Goal: Browse casually: Explore the website without a specific task or goal

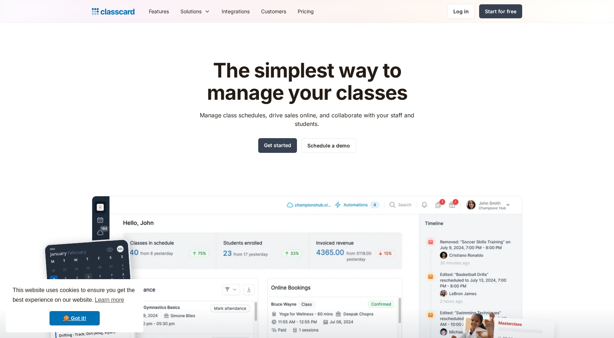
click at [125, 110] on div "The simplest way to manage your classes Manage class schedules, drive sales onl…" at bounding box center [307, 217] width 431 height 338
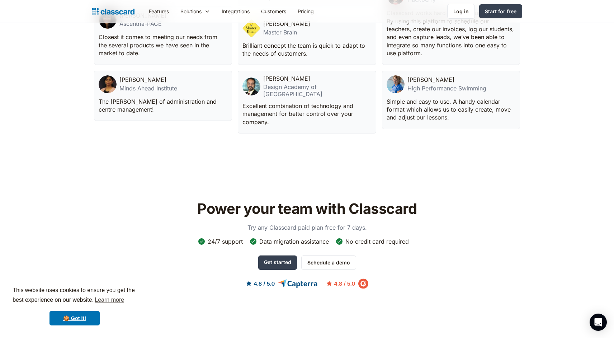
scroll to position [2152, 0]
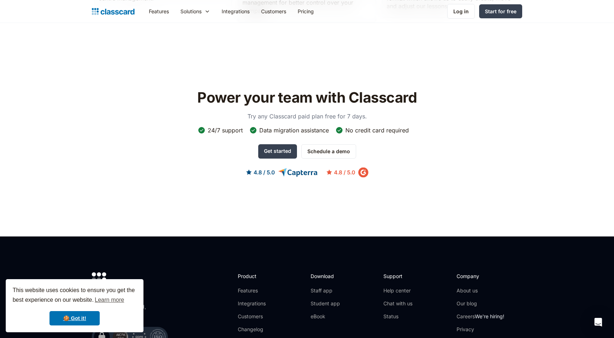
click at [380, 126] on div "No credit card required" at bounding box center [378, 130] width 64 height 8
click at [319, 126] on div "Data migration assistance" at bounding box center [294, 130] width 70 height 8
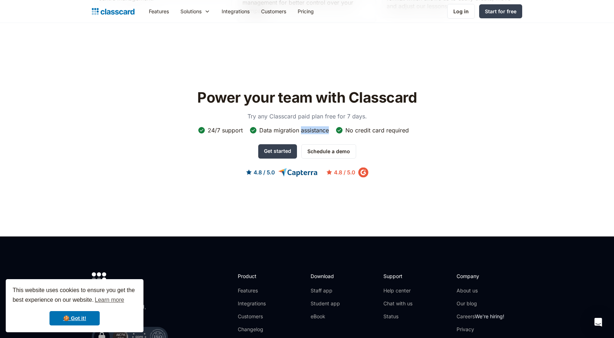
click at [319, 126] on div "Data migration assistance" at bounding box center [294, 130] width 70 height 8
click at [237, 126] on div "24/7 support" at bounding box center [225, 130] width 35 height 8
click at [284, 126] on div "Data migration assistance" at bounding box center [294, 130] width 70 height 8
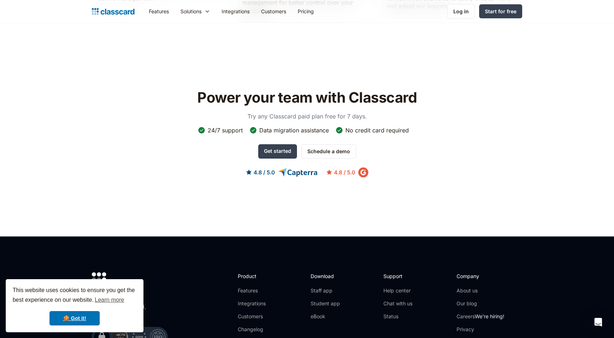
click at [284, 126] on div "Data migration assistance" at bounding box center [294, 130] width 70 height 8
click at [379, 126] on div "No credit card required" at bounding box center [378, 130] width 64 height 8
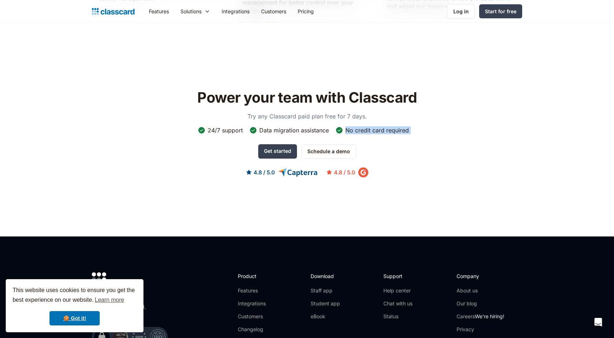
click at [314, 126] on div "Data migration assistance" at bounding box center [294, 130] width 70 height 8
click at [226, 126] on div "24/7 support" at bounding box center [225, 130] width 35 height 8
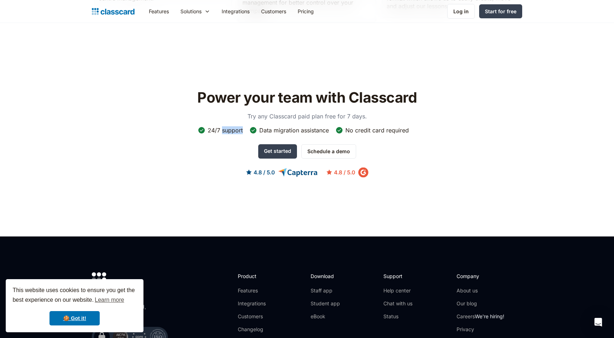
click at [226, 126] on div "24/7 support" at bounding box center [225, 130] width 35 height 8
click at [276, 126] on div "Data migration assistance" at bounding box center [294, 130] width 70 height 8
click at [360, 126] on div "No credit card required" at bounding box center [378, 130] width 64 height 8
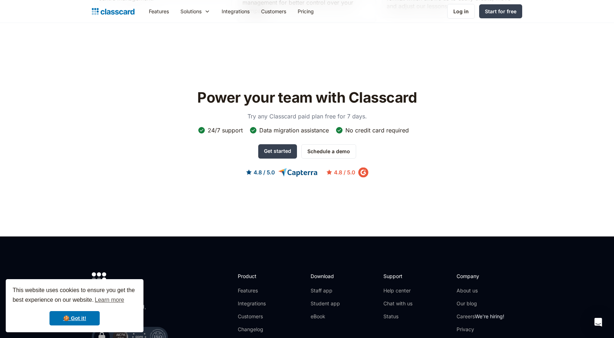
click at [360, 126] on div "No credit card required" at bounding box center [378, 130] width 64 height 8
click at [318, 126] on div "Data migration assistance" at bounding box center [294, 130] width 70 height 8
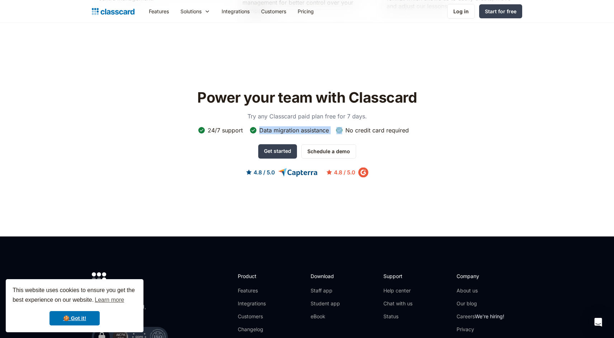
click at [290, 112] on p "Try any Classcard paid plan free for 7 days." at bounding box center [307, 116] width 144 height 9
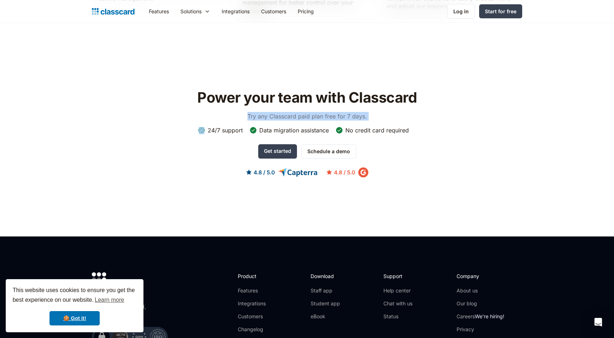
click at [284, 89] on h2 "Power your team with Classcard" at bounding box center [307, 97] width 228 height 17
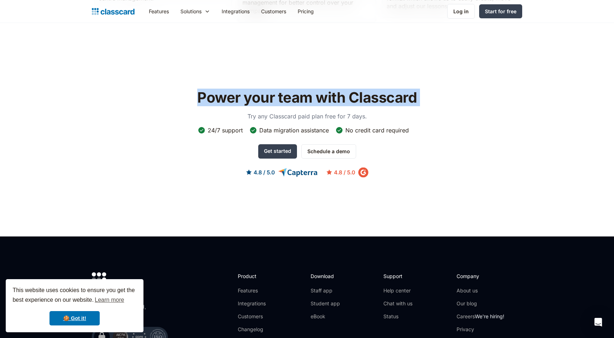
click at [286, 112] on p "Try any Classcard paid plan free for 7 days." at bounding box center [307, 116] width 144 height 9
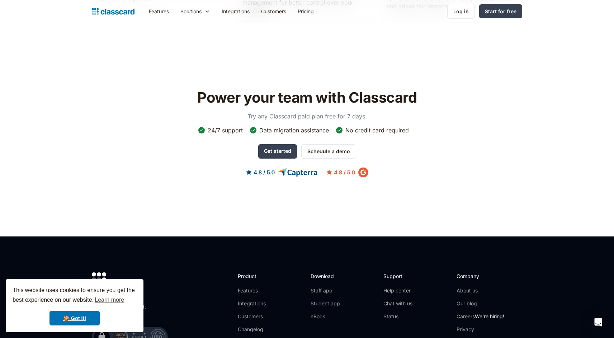
click at [286, 112] on p "Try any Classcard paid plan free for 7 days." at bounding box center [307, 116] width 144 height 9
click at [285, 126] on div "Data migration assistance" at bounding box center [294, 130] width 70 height 8
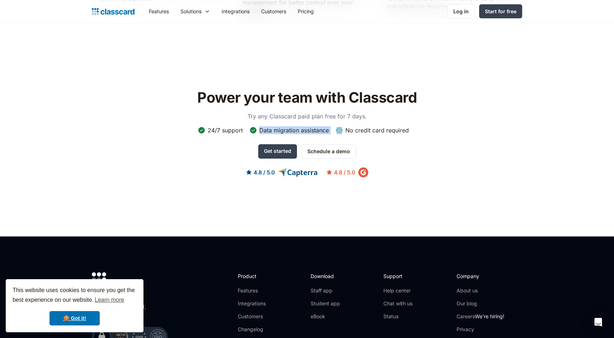
click at [231, 126] on div "24/7 support" at bounding box center [225, 130] width 35 height 8
click at [301, 126] on div "Data migration assistance" at bounding box center [294, 130] width 70 height 8
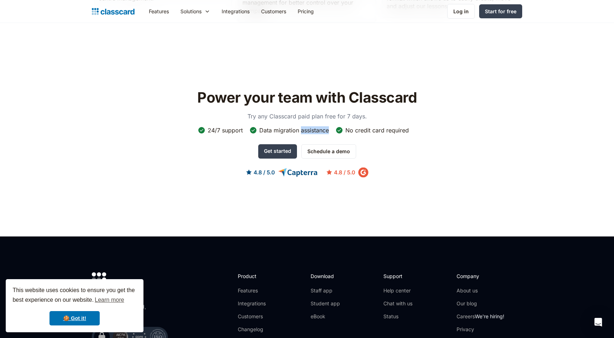
click at [301, 126] on div "Data migration assistance" at bounding box center [294, 130] width 70 height 8
click at [377, 126] on div "No credit card required" at bounding box center [378, 130] width 64 height 8
click at [441, 144] on div "Power your team with Classcard Try any Classcard paid plan free for 7 days. 24/…" at bounding box center [307, 139] width 431 height 109
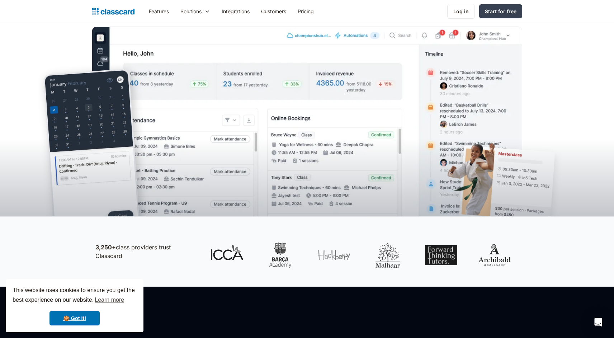
scroll to position [0, 0]
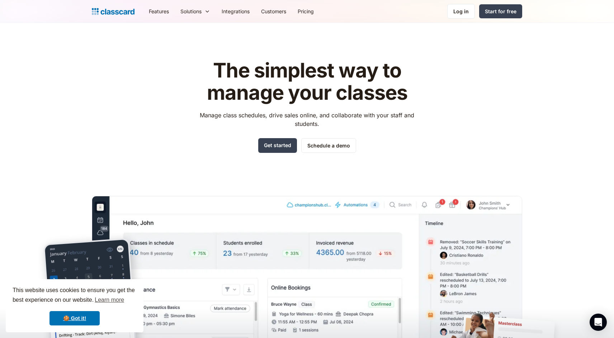
click at [128, 9] on img "home" at bounding box center [113, 11] width 43 height 10
click at [473, 98] on div "The simplest way to manage your classes Manage class schedules, drive sales onl…" at bounding box center [307, 217] width 431 height 338
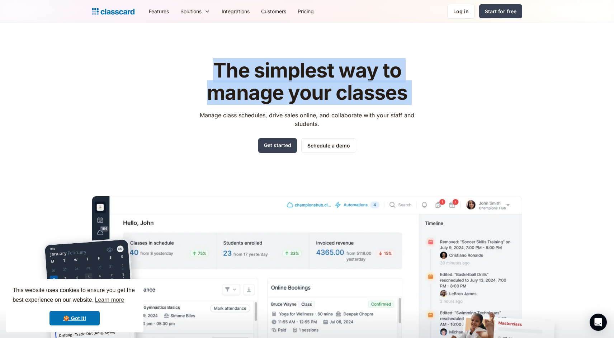
click at [473, 98] on div "The simplest way to manage your classes Manage class schedules, drive sales onl…" at bounding box center [307, 217] width 431 height 338
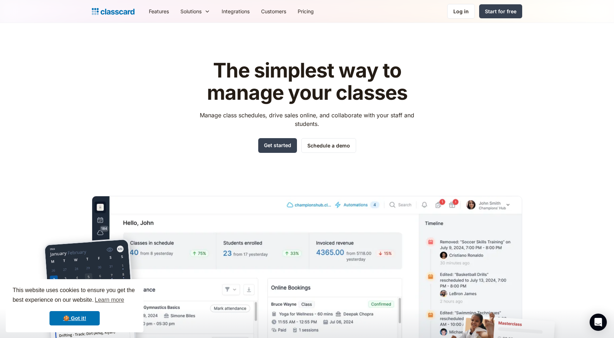
click at [473, 98] on div "The simplest way to manage your classes Manage class schedules, drive sales onl…" at bounding box center [307, 217] width 431 height 338
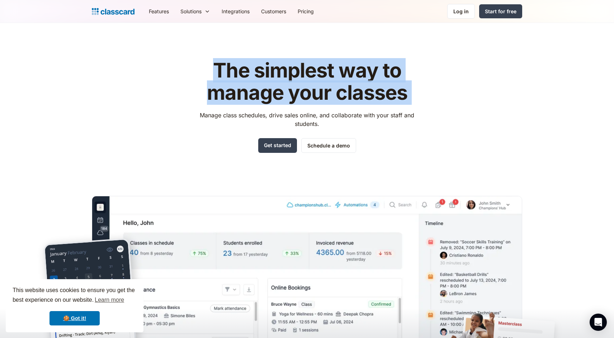
click at [473, 98] on div "The simplest way to manage your classes Manage class schedules, drive sales onl…" at bounding box center [307, 217] width 431 height 338
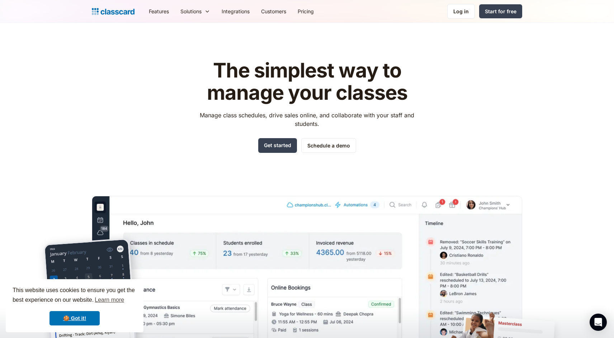
click at [557, 53] on header "The simplest way to manage your classes Manage class schedules, drive sales onl…" at bounding box center [307, 204] width 614 height 363
